Goal: Check status

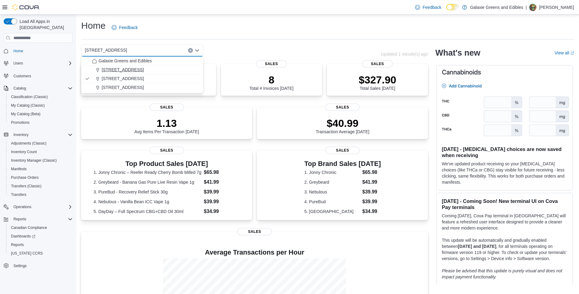
click at [107, 68] on span "[STREET_ADDRESS]" at bounding box center [123, 70] width 42 height 6
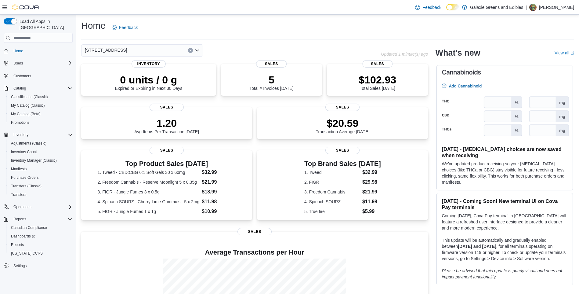
click at [197, 50] on icon "Open list of options" at bounding box center [197, 50] width 5 height 5
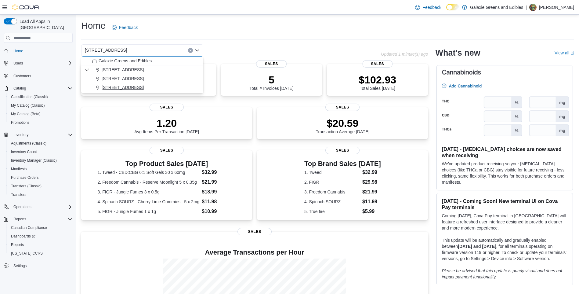
click at [105, 85] on span "[STREET_ADDRESS]" at bounding box center [123, 87] width 42 height 6
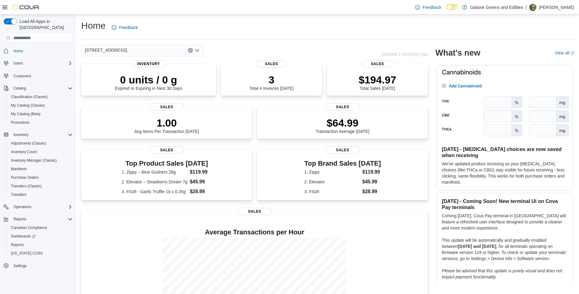
click at [197, 50] on icon "Open list of options" at bounding box center [197, 50] width 5 height 5
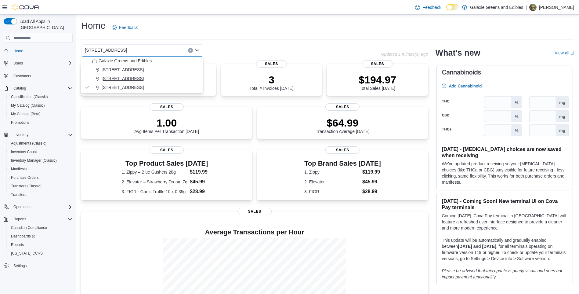
click at [107, 78] on span "[STREET_ADDRESS]" at bounding box center [123, 78] width 42 height 6
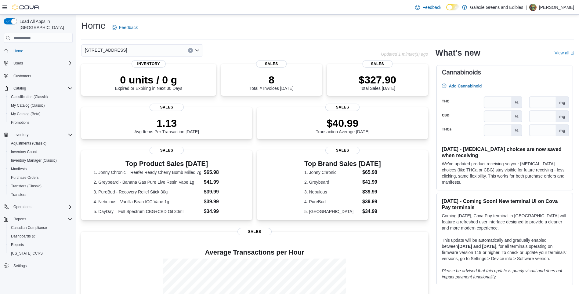
click at [196, 49] on icon "Open list of options" at bounding box center [197, 50] width 5 height 5
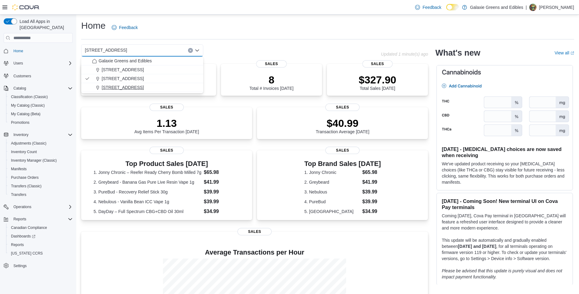
click at [117, 87] on span "[STREET_ADDRESS]" at bounding box center [123, 87] width 42 height 6
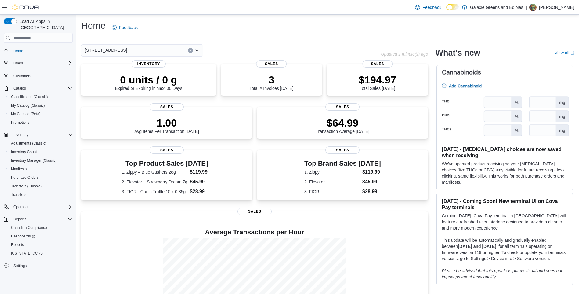
click at [199, 50] on icon "Open list of options" at bounding box center [197, 50] width 5 height 5
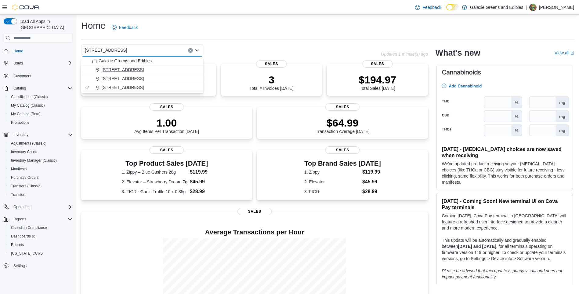
click at [112, 70] on span "[STREET_ADDRESS]" at bounding box center [123, 70] width 42 height 6
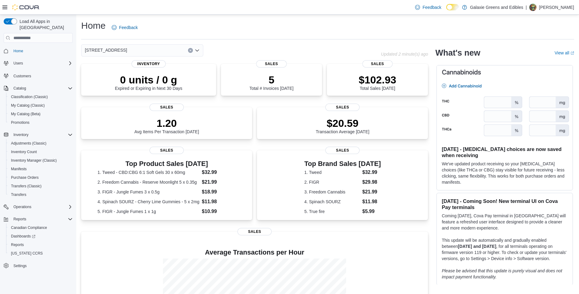
click at [197, 50] on icon "Open list of options" at bounding box center [197, 50] width 5 height 5
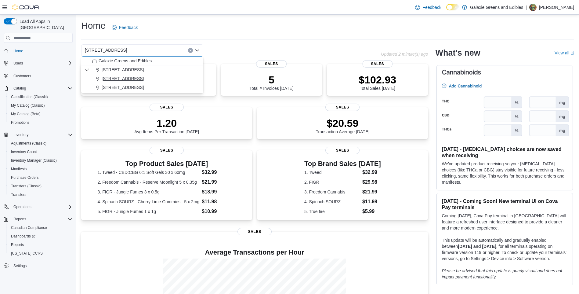
click at [115, 78] on span "[STREET_ADDRESS]" at bounding box center [123, 78] width 42 height 6
